Goal: Check status: Check status

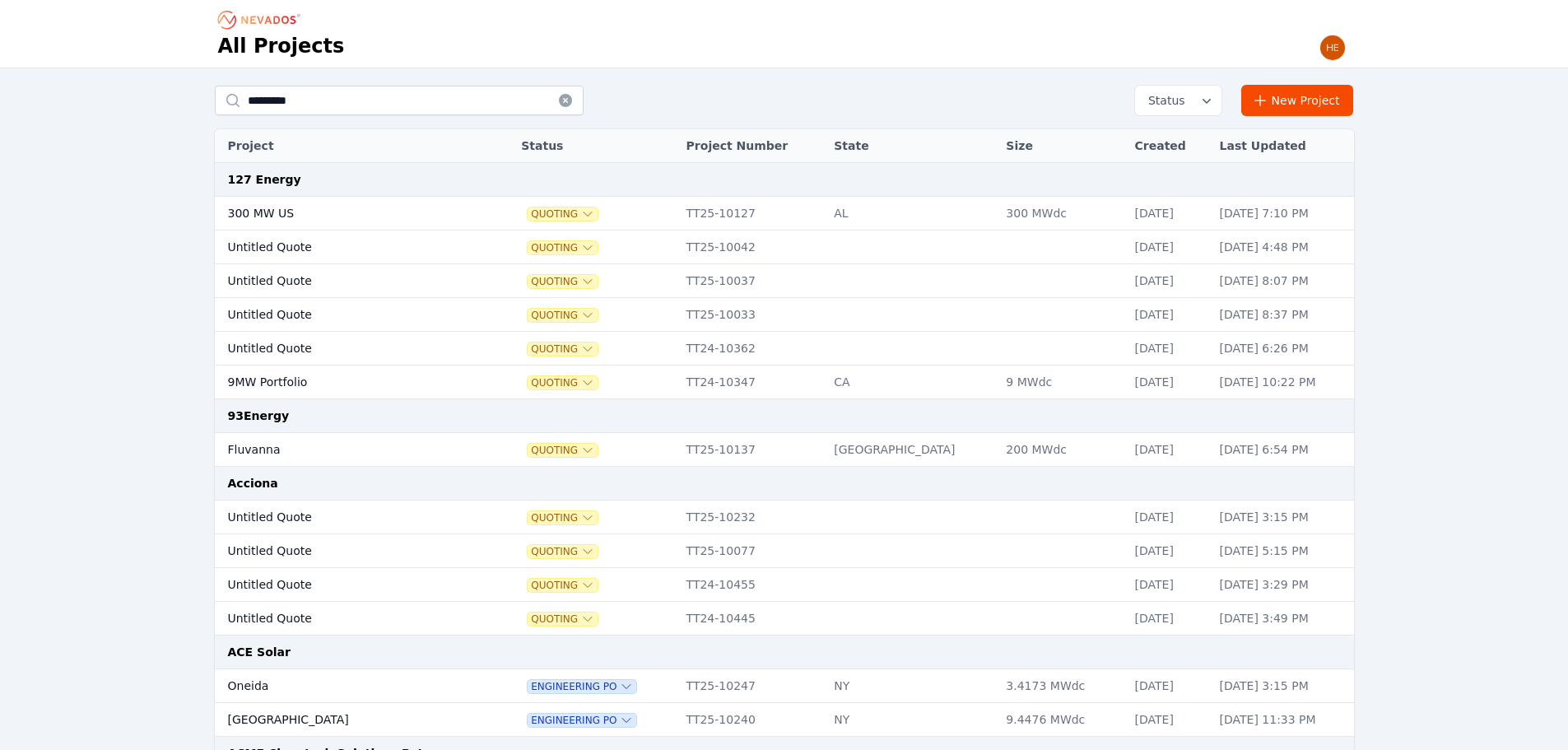
type input "*********"
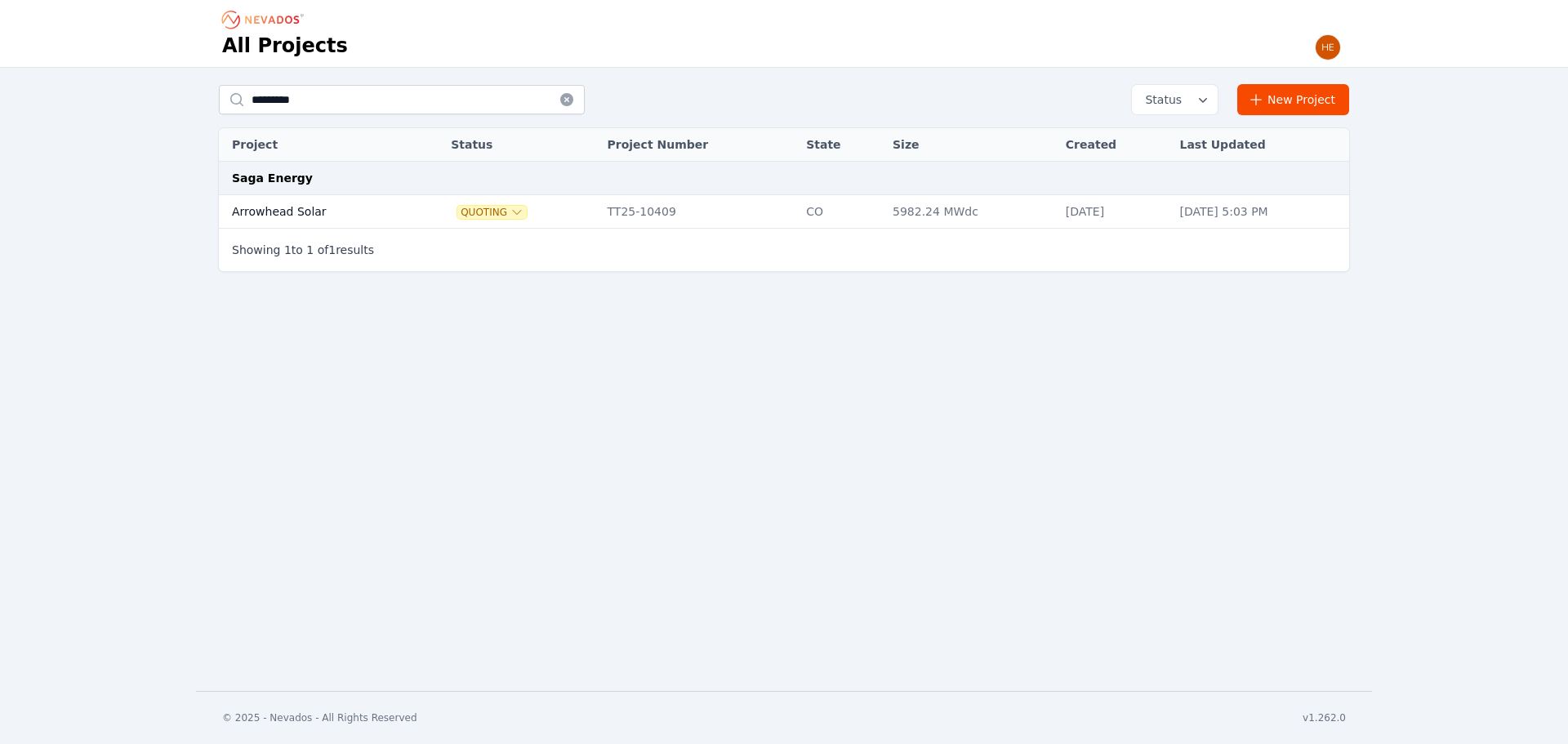
click at [276, 213] on td "Arrowhead Solar" at bounding box center [317, 212] width 196 height 33
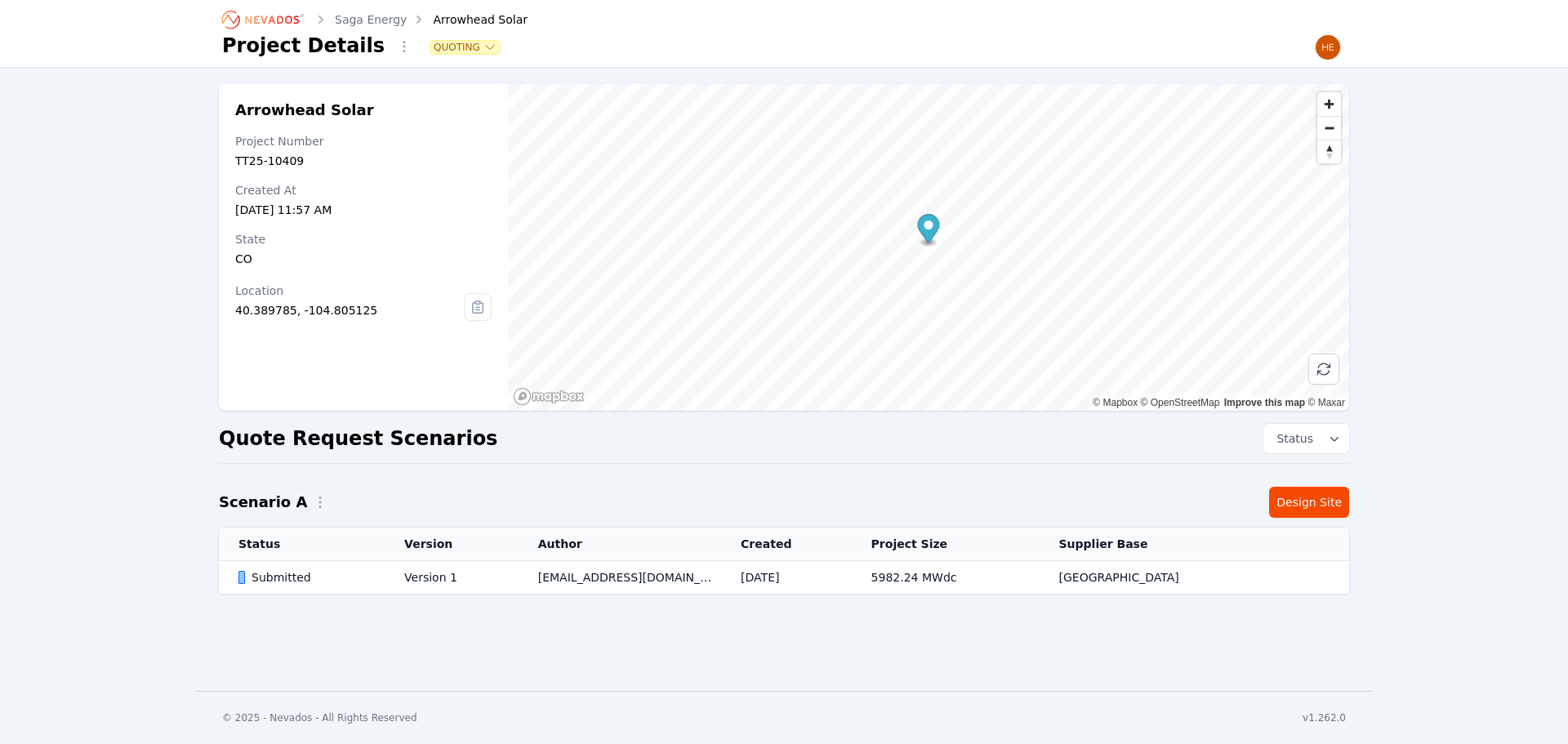
click at [294, 577] on div "Submitted" at bounding box center [307, 577] width 138 height 17
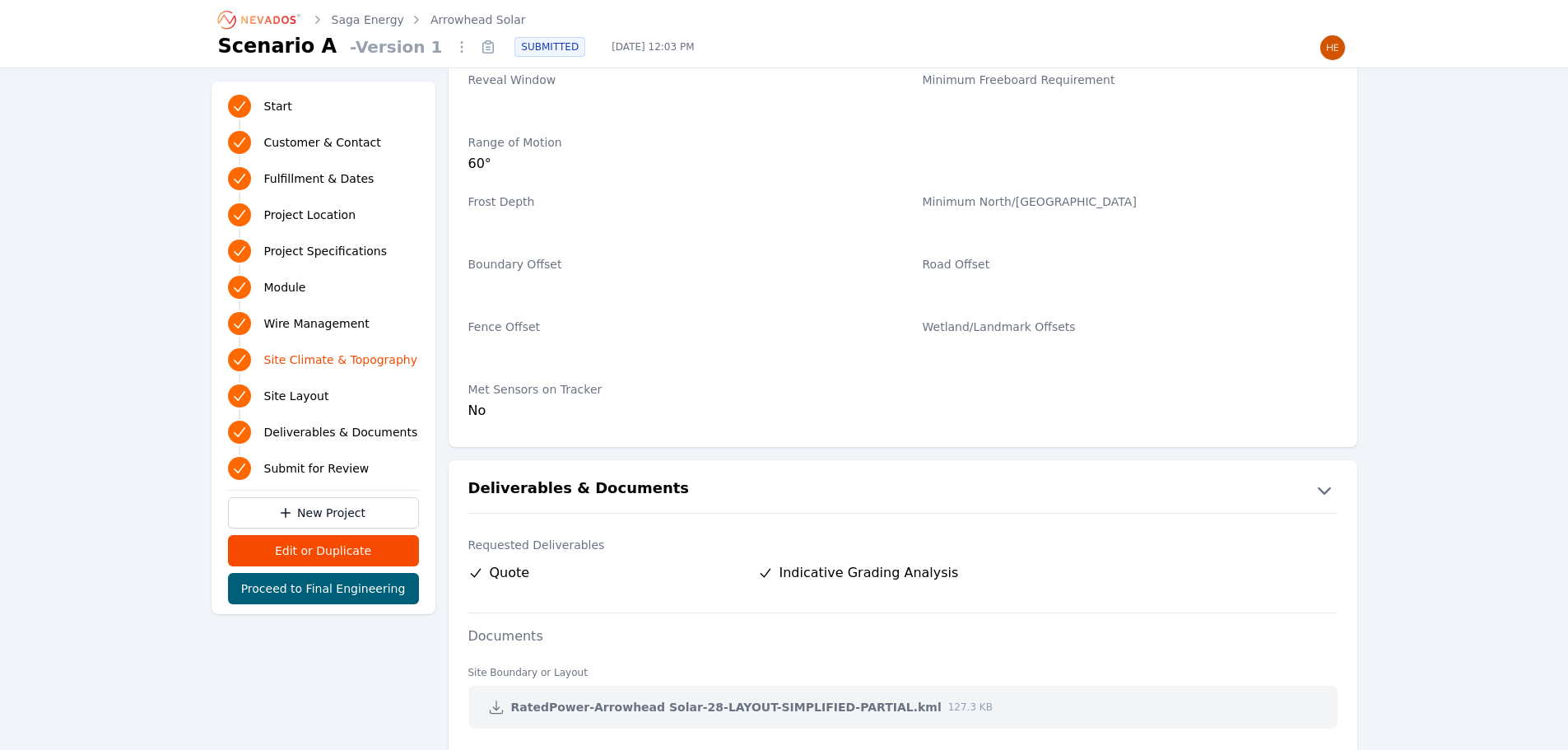
scroll to position [3078, 0]
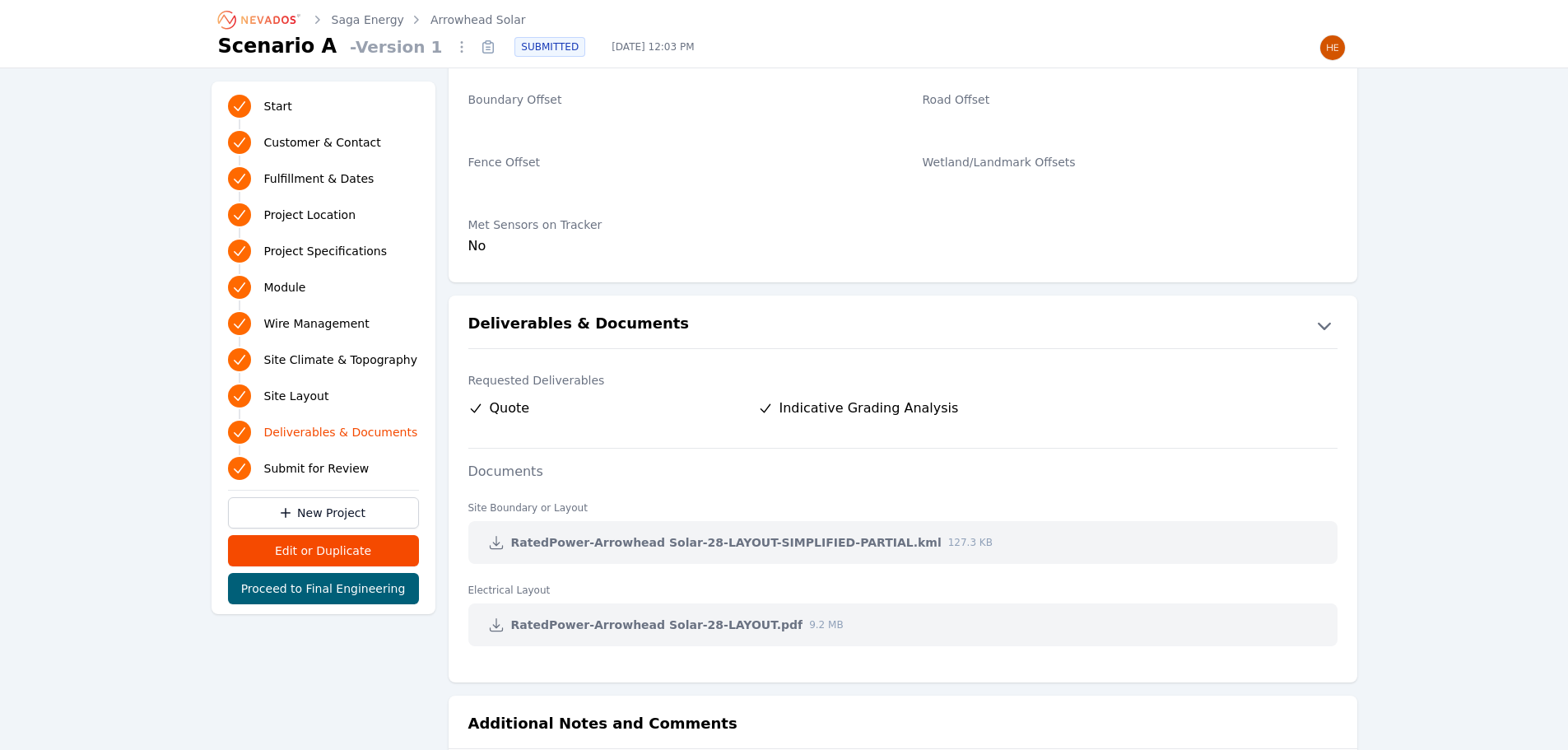
click at [502, 545] on icon at bounding box center [497, 543] width 17 height 17
click at [494, 613] on link at bounding box center [497, 625] width 30 height 30
